Goal: Use online tool/utility: Utilize a website feature to perform a specific function

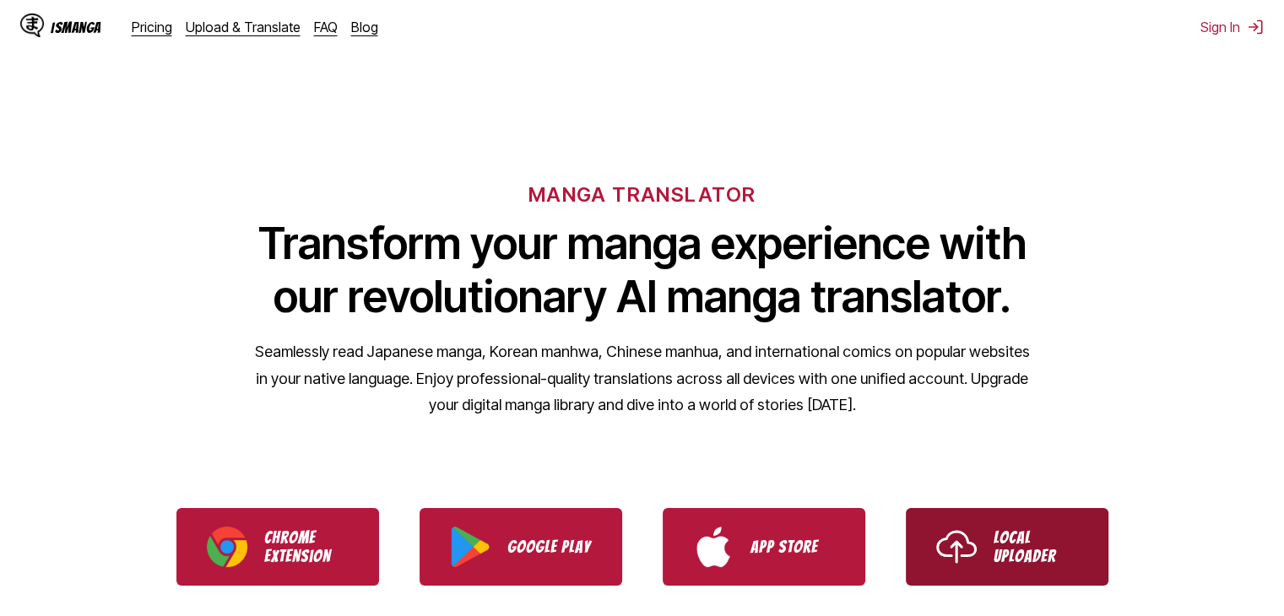
click at [978, 554] on link "Local Uploader" at bounding box center [1007, 547] width 203 height 78
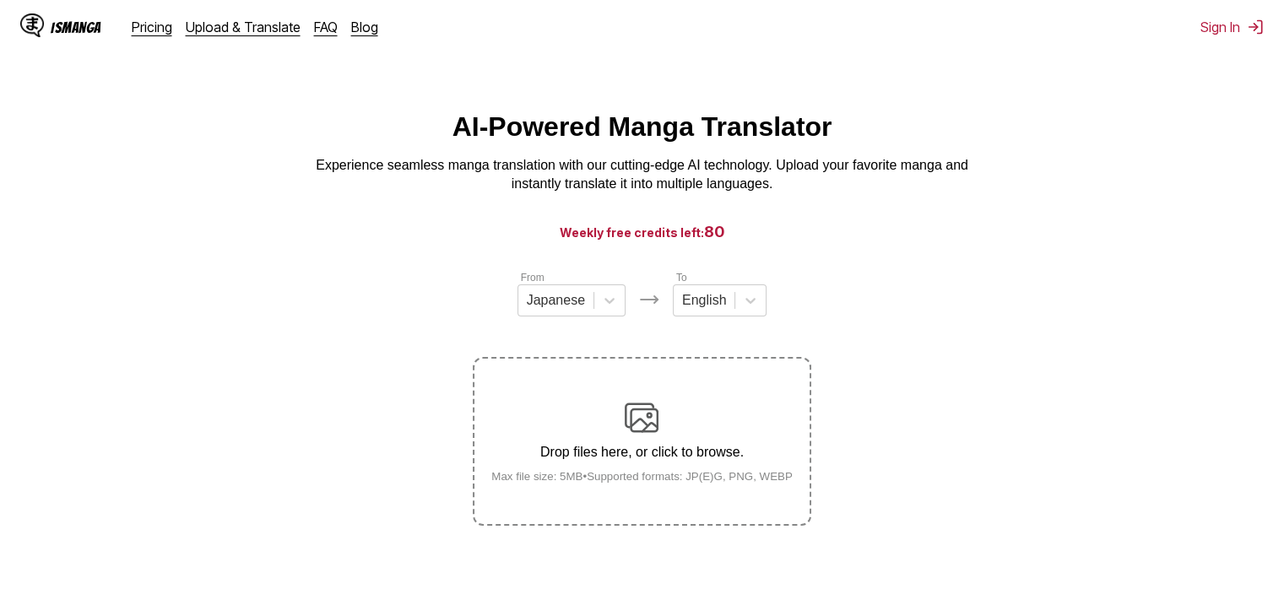
click at [594, 431] on div "Drop files here, or click to browse. Max file size: 5MB • Supported formats: JP…" at bounding box center [642, 442] width 328 height 82
click at [0, 0] on input "Drop files here, or click to browse. Max file size: 5MB • Supported formats: JP…" at bounding box center [0, 0] width 0 height 0
click at [562, 310] on div at bounding box center [556, 300] width 58 height 19
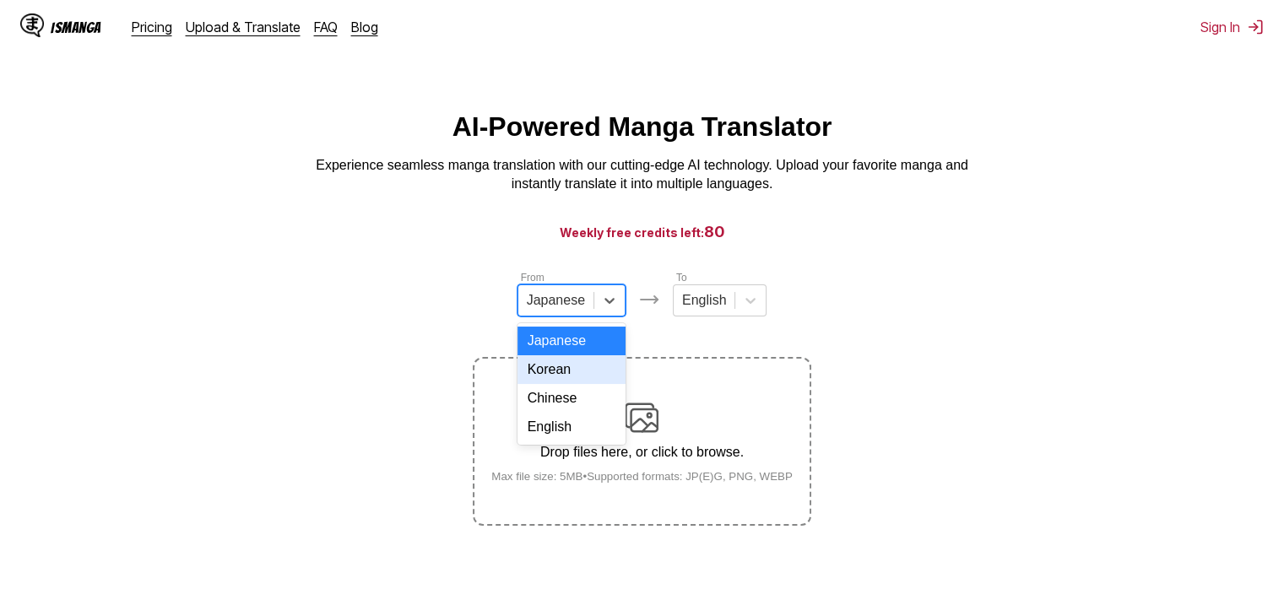
click at [578, 383] on div "Korean" at bounding box center [572, 369] width 108 height 29
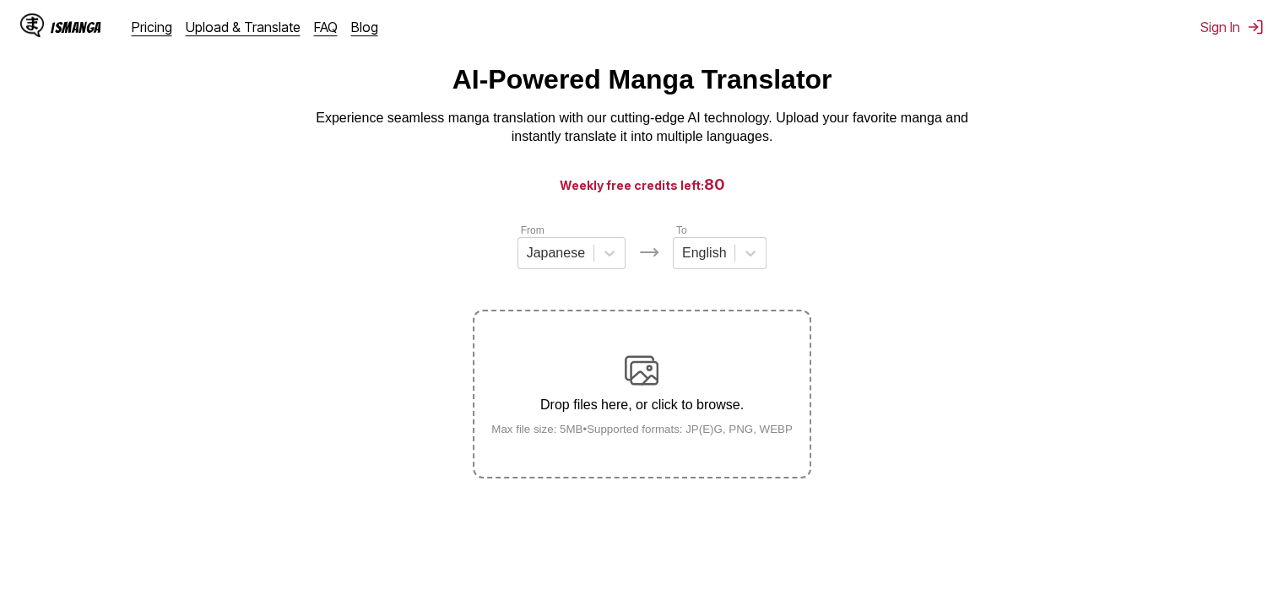
scroll to position [51, 0]
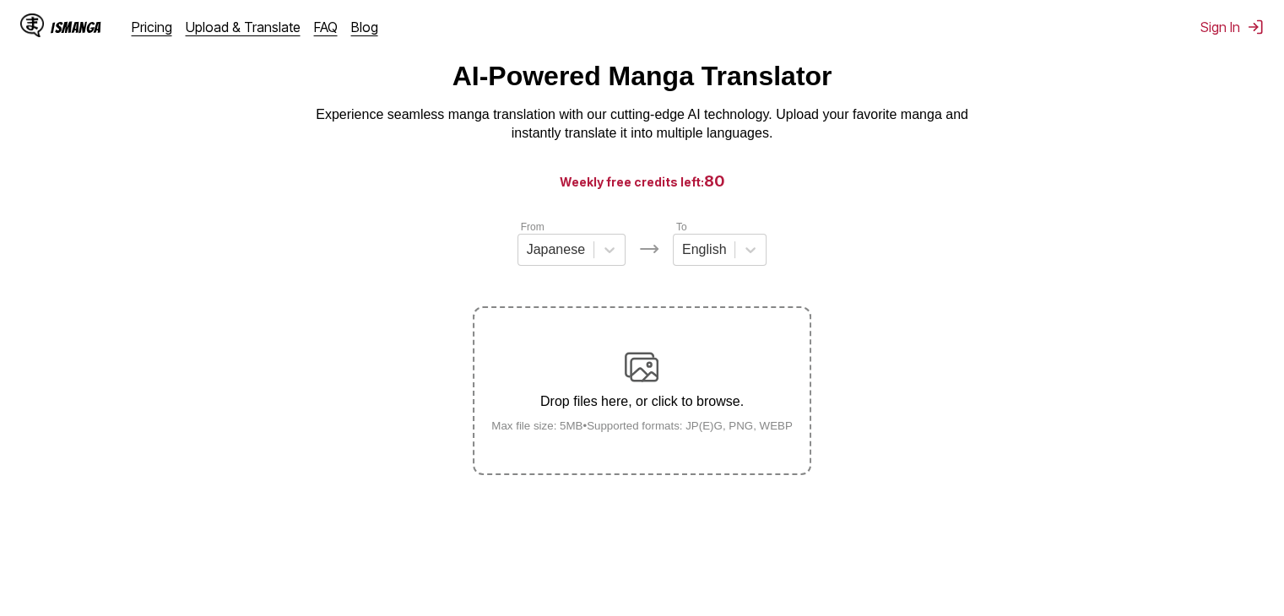
click at [5, 176] on main "AI-Powered Manga Translator Experience seamless manga translation with our cutt…" at bounding box center [642, 338] width 1284 height 555
click at [6, 401] on main "AI-Powered Manga Translator Experience seamless manga translation with our cutt…" at bounding box center [642, 338] width 1284 height 555
click at [628, 418] on div "Drop files here, or click to browse. Max file size: 5MB • Supported formats: JP…" at bounding box center [642, 391] width 328 height 82
click at [0, 0] on input "Drop files here, or click to browse. Max file size: 5MB • Supported formats: JP…" at bounding box center [0, 0] width 0 height 0
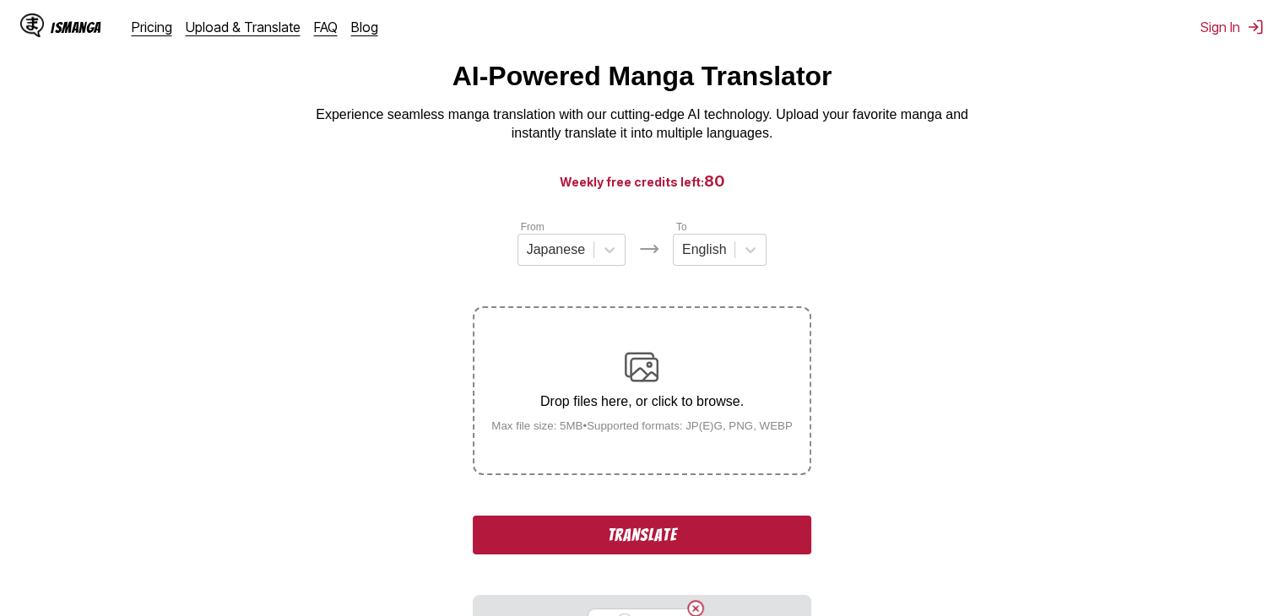
click at [602, 554] on button "Translate" at bounding box center [642, 535] width 338 height 39
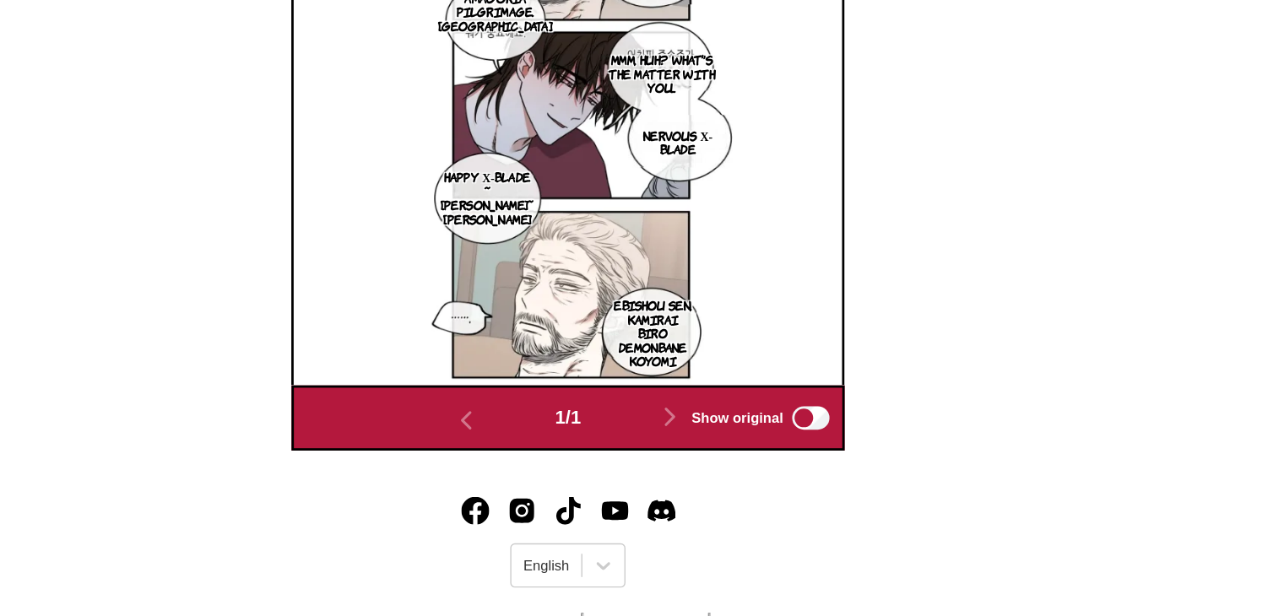
scroll to position [606, 0]
